Goal: Task Accomplishment & Management: Use online tool/utility

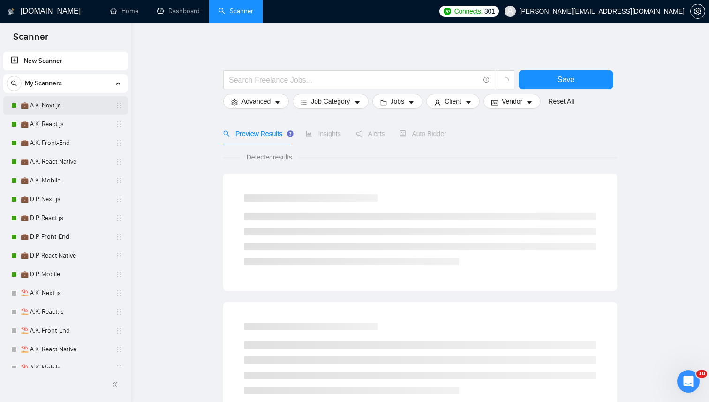
click at [71, 110] on link "💼 A.K. Next.js" at bounding box center [65, 105] width 89 height 19
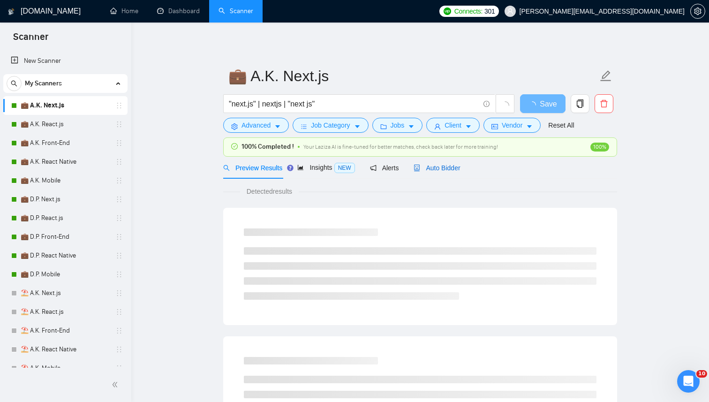
click at [458, 166] on span "Auto Bidder" at bounding box center [437, 168] width 46 height 8
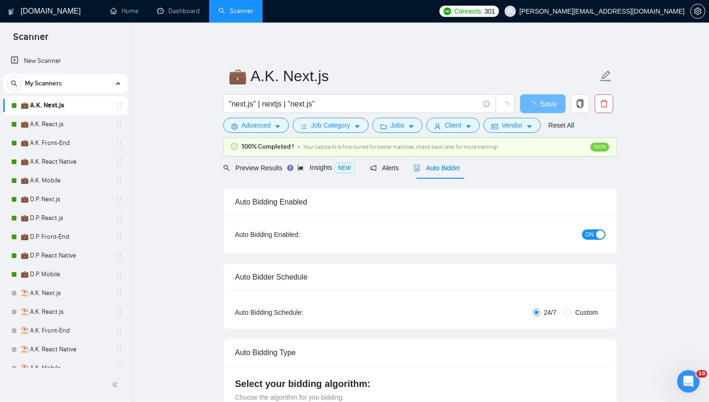
checkbox input "true"
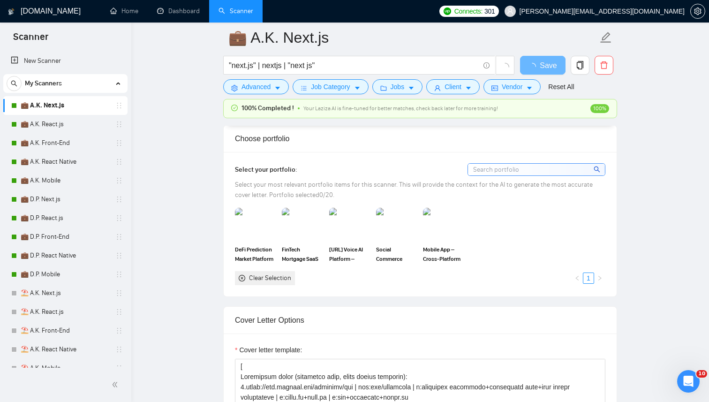
scroll to position [789, 0]
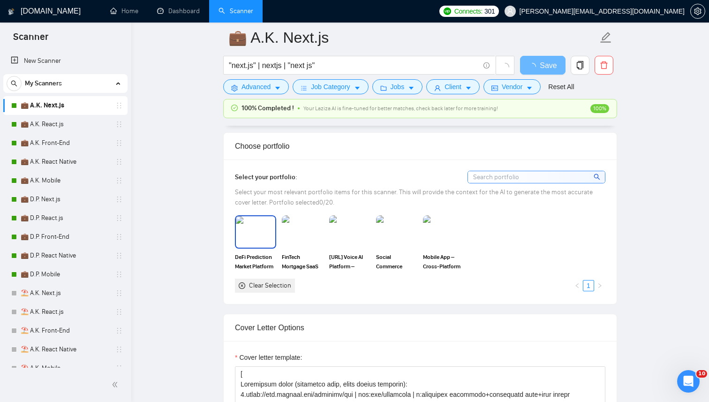
click at [248, 235] on img at bounding box center [255, 231] width 39 height 31
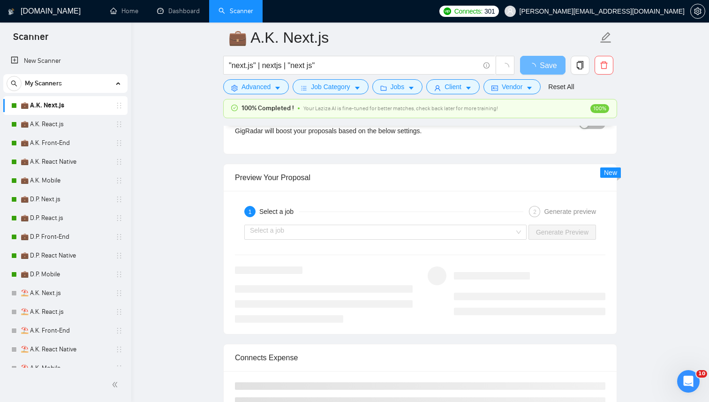
scroll to position [1681, 0]
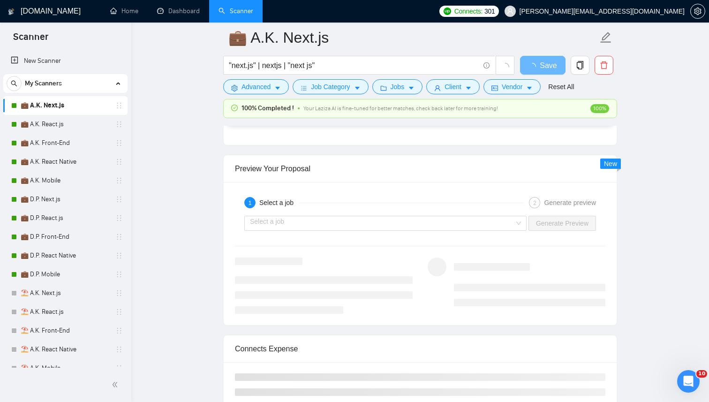
click at [319, 212] on div "1 Select a job 2 Generate preview" at bounding box center [420, 202] width 371 height 19
click at [302, 222] on input "search" at bounding box center [382, 223] width 265 height 14
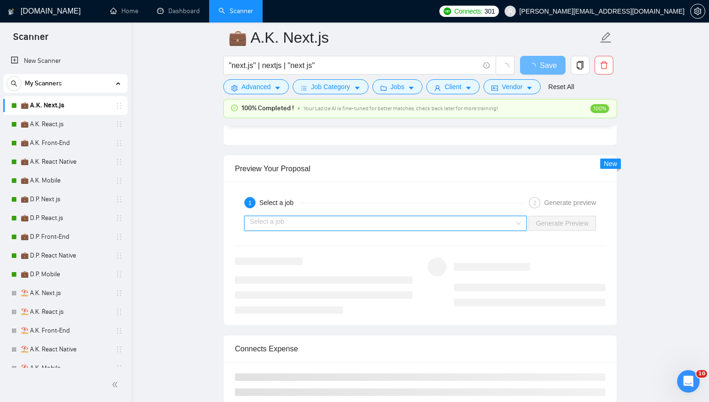
click at [326, 221] on input "search" at bounding box center [382, 223] width 265 height 14
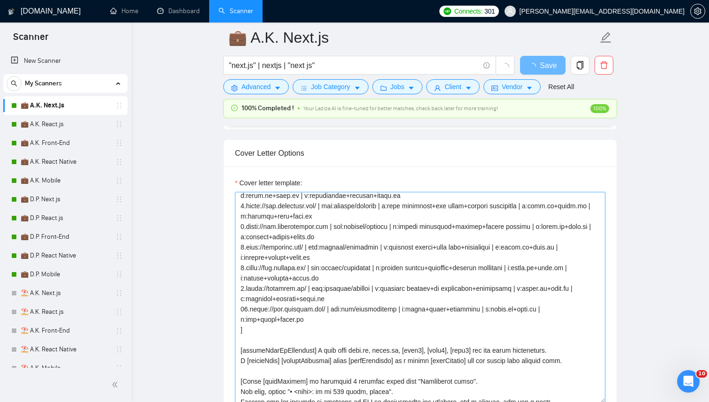
scroll to position [165, 0]
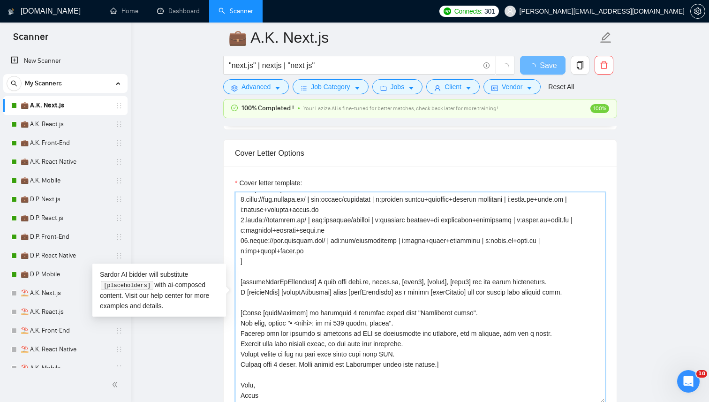
click at [592, 293] on textarea "Cover letter template:" at bounding box center [420, 297] width 371 height 211
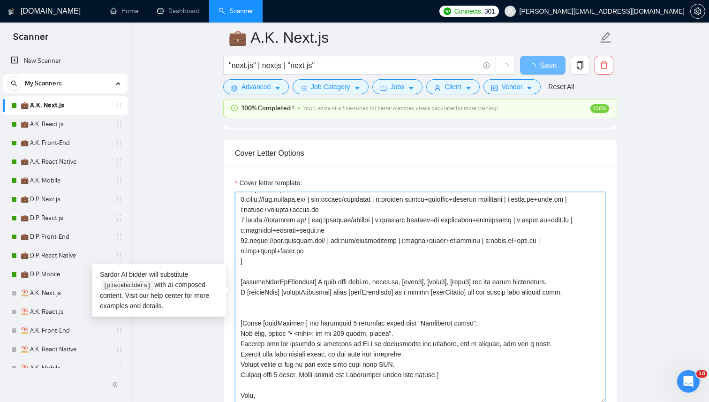
type textarea "[ Successful cases (reference only, never output directly): 1.https://www.trans…"
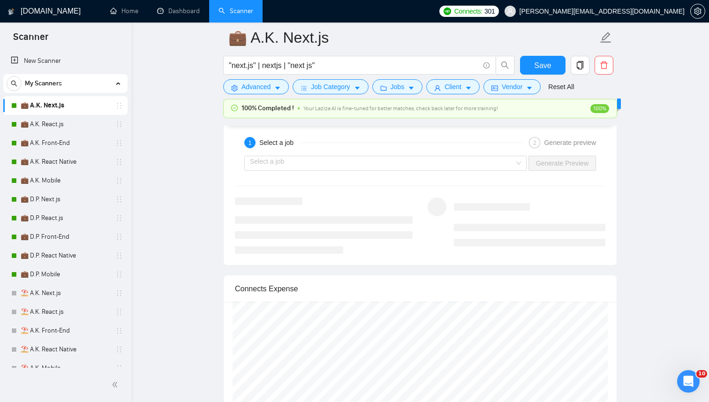
scroll to position [1785, 0]
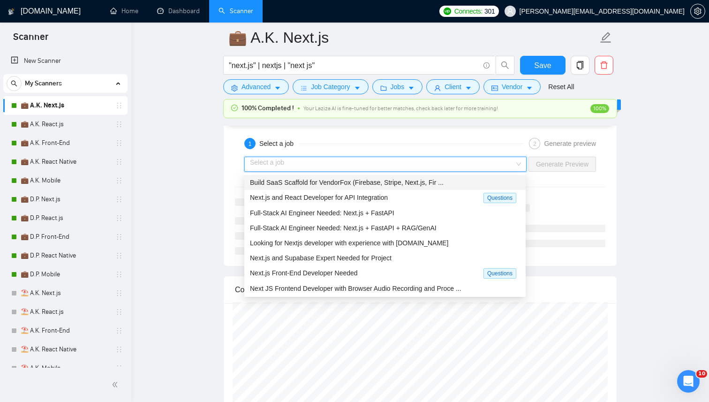
click at [444, 167] on input "search" at bounding box center [382, 164] width 265 height 14
click at [304, 217] on div "Full-Stack AI Engineer Needed: Next.js + FastAPI" at bounding box center [385, 213] width 270 height 10
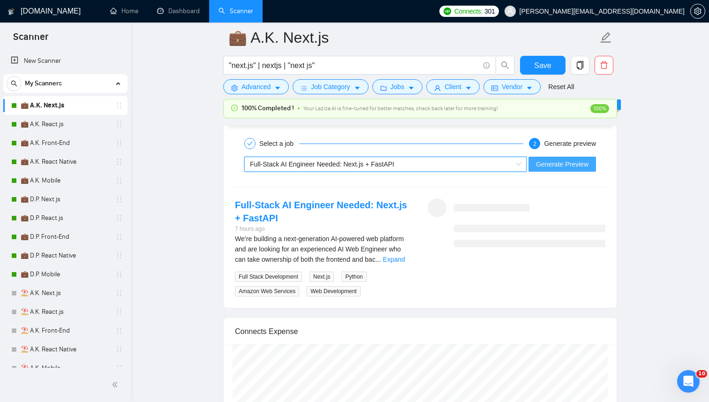
click at [549, 164] on span "Generate Preview" at bounding box center [562, 164] width 53 height 10
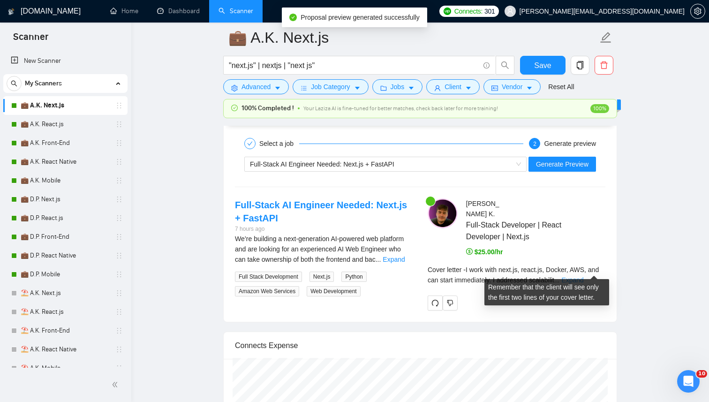
click at [584, 276] on link "Expand" at bounding box center [573, 280] width 22 height 8
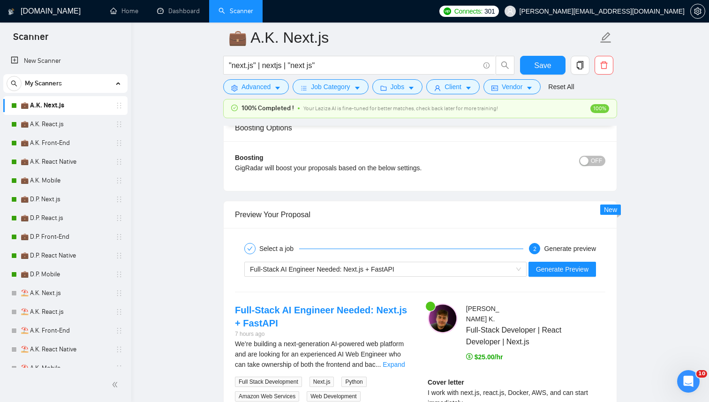
scroll to position [1705, 0]
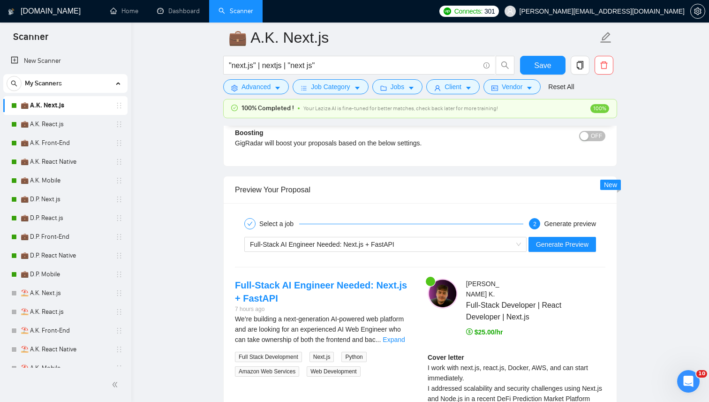
click at [443, 287] on img at bounding box center [443, 294] width 30 height 30
click at [481, 287] on span "Anton K ." at bounding box center [482, 289] width 33 height 18
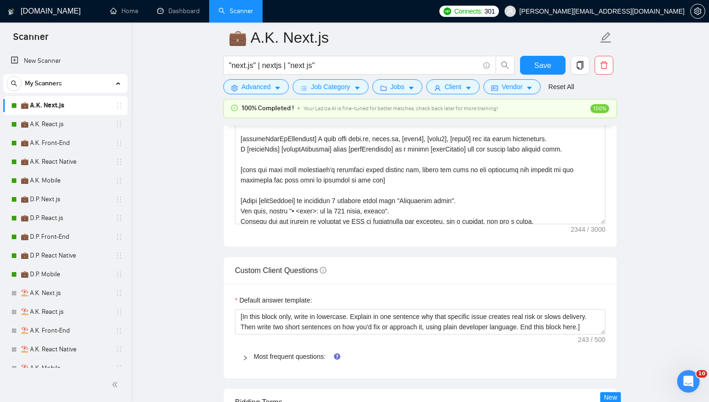
scroll to position [129, 0]
click at [376, 179] on textarea "Cover letter template:" at bounding box center [420, 118] width 371 height 211
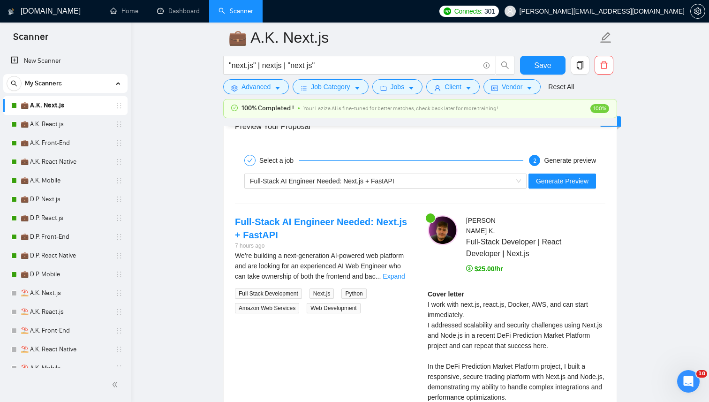
scroll to position [1762, 0]
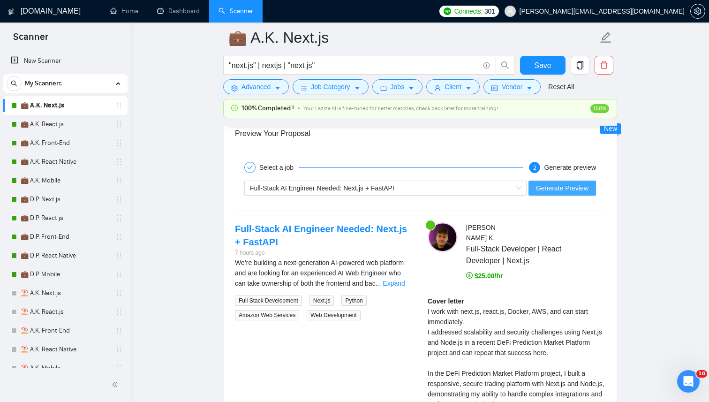
type textarea "[ Successful cases (reference only, never output directly): 1.https://www.trans…"
click at [554, 188] on span "Generate Preview" at bounding box center [562, 188] width 53 height 10
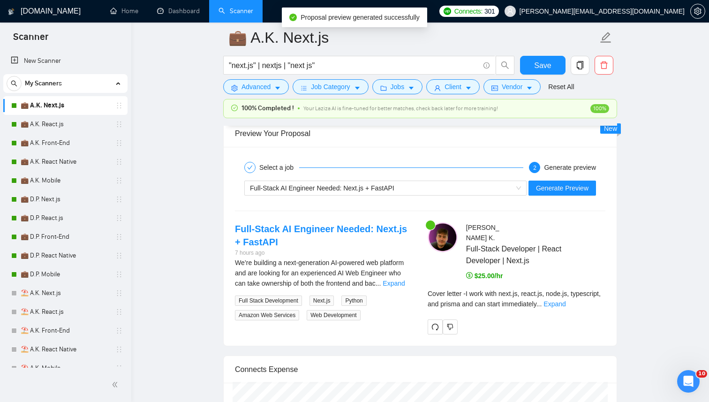
click at [603, 289] on div "Cover letter - I work with next.js, react.js, node.js, typescript, and prisma a…" at bounding box center [517, 299] width 178 height 21
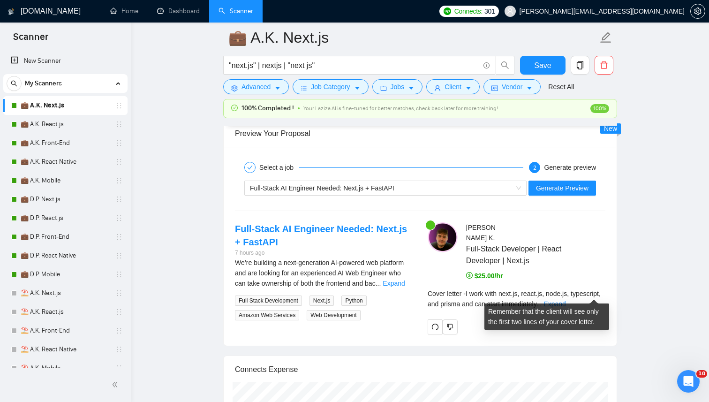
click at [599, 297] on div "Cover letter - I work with next.js, react.js, node.js, typescript, and prisma a…" at bounding box center [517, 299] width 178 height 21
click at [566, 300] on link "Expand" at bounding box center [555, 304] width 22 height 8
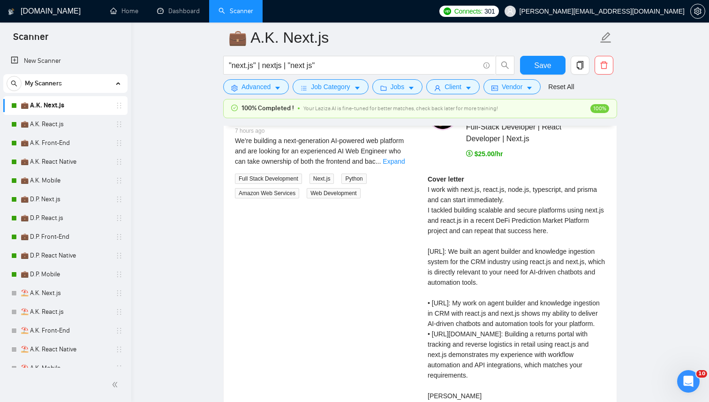
scroll to position [1888, 0]
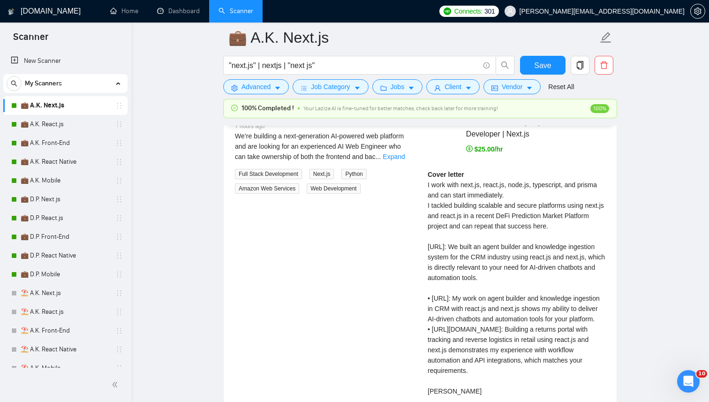
click at [505, 284] on div "Cover letter I work with next.js, react.js, node.js, typescript, and prisma and…" at bounding box center [517, 282] width 178 height 227
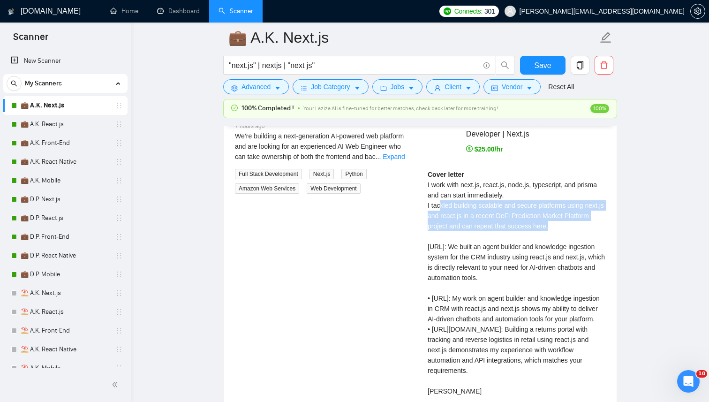
drag, startPoint x: 440, startPoint y: 192, endPoint x: 607, endPoint y: 212, distance: 167.6
click at [607, 212] on div "Anton K . Full-Stack Developer | React Developer | Next.js $25.00/hr Cover lett…" at bounding box center [516, 259] width 193 height 326
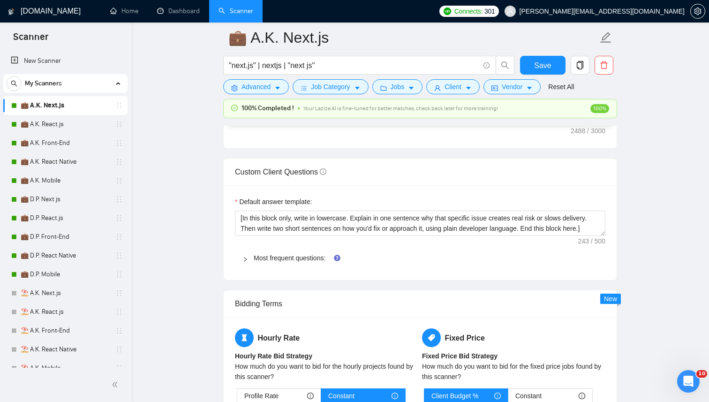
scroll to position [1166, 0]
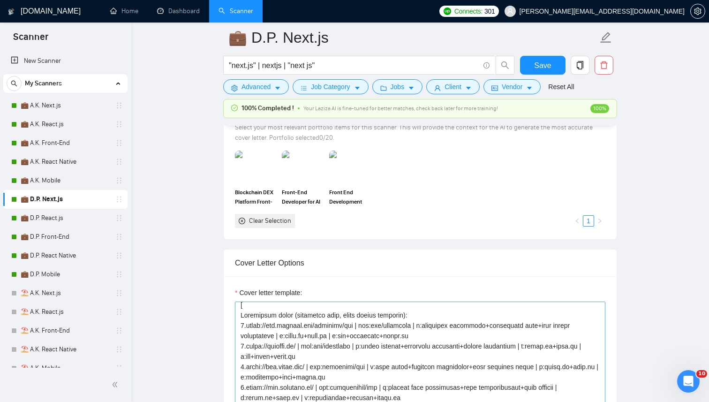
scroll to position [777, 0]
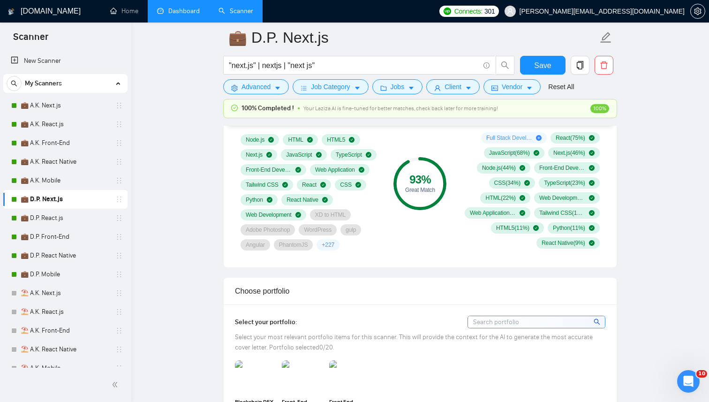
click at [157, 10] on link "Dashboard" at bounding box center [178, 11] width 43 height 8
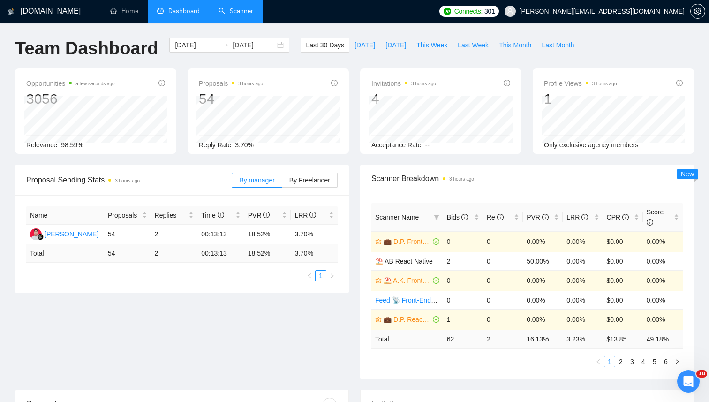
click at [234, 7] on link "Scanner" at bounding box center [236, 11] width 35 height 8
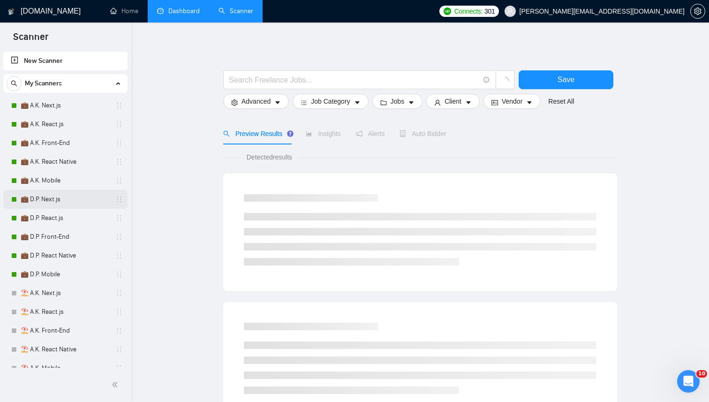
click at [56, 199] on link "💼 D.P. Next.js" at bounding box center [65, 199] width 89 height 19
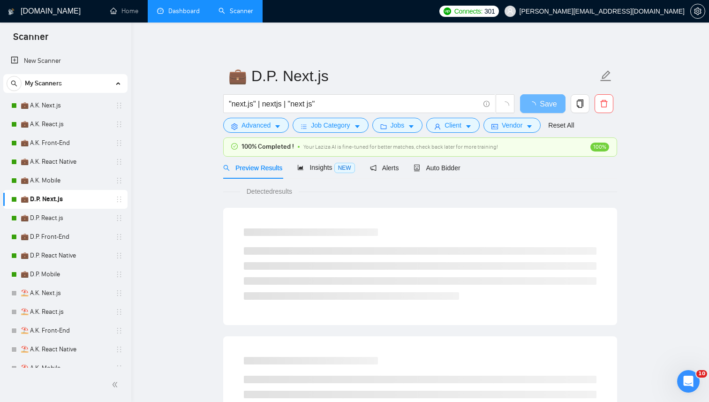
click at [430, 154] on div "100% Completed ! Your Laziza AI is fine-tuned for better matches, check back la…" at bounding box center [420, 147] width 393 height 18
click at [430, 170] on span "Auto Bidder" at bounding box center [437, 168] width 46 height 8
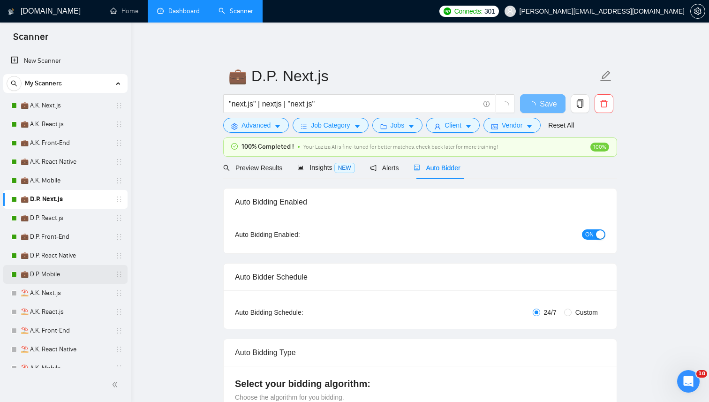
radio input "false"
radio input "true"
checkbox input "true"
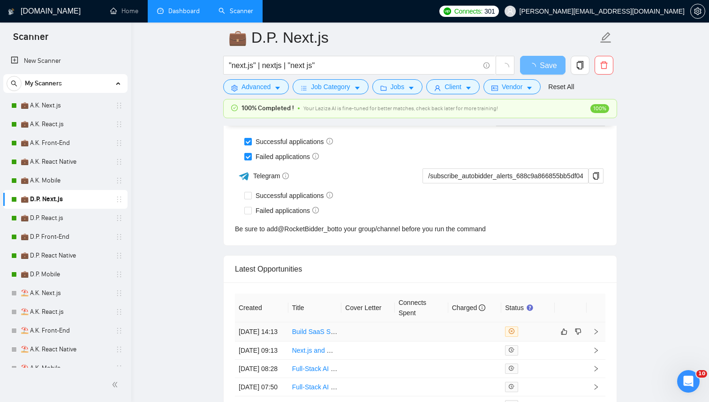
scroll to position [2301, 0]
